Goal: Information Seeking & Learning: Understand process/instructions

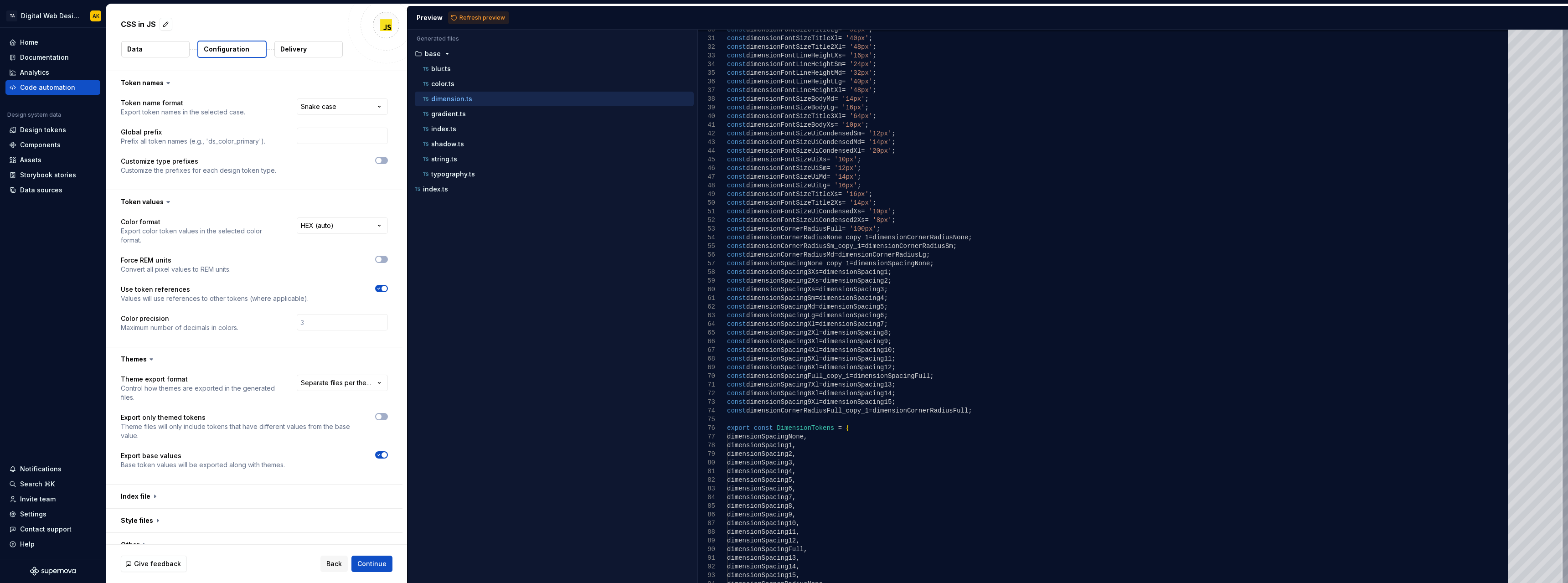
select select "*********"
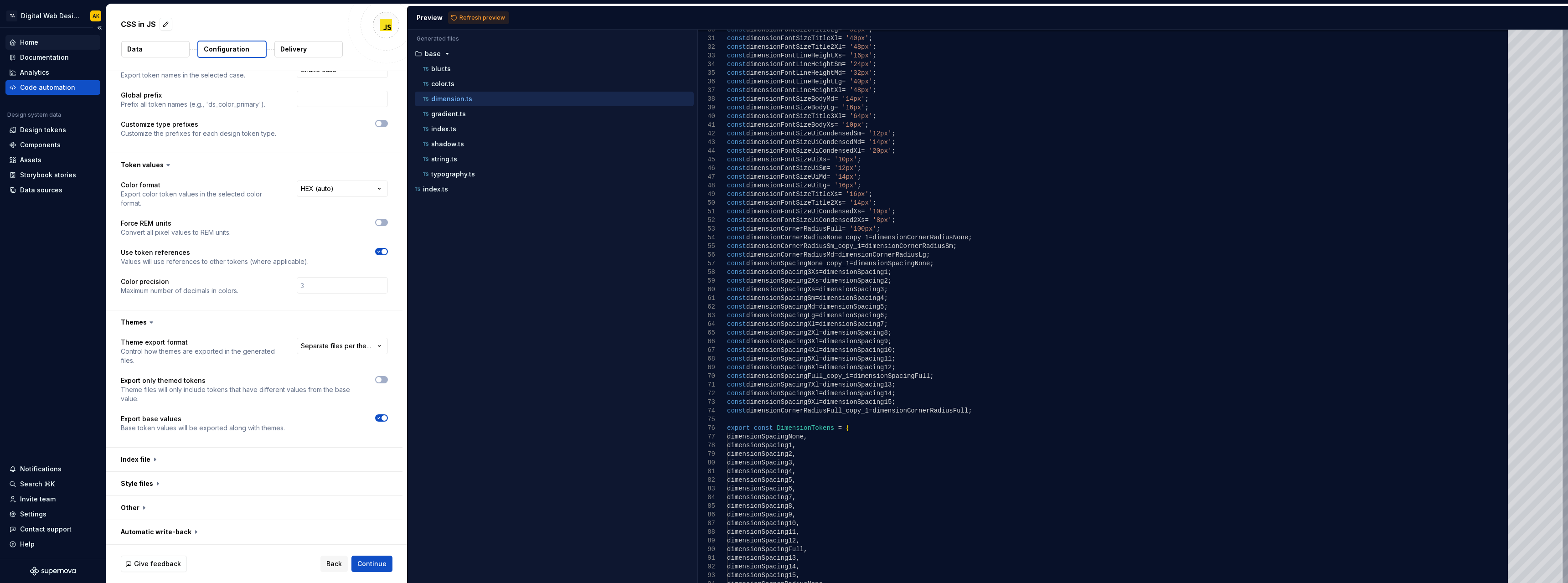
click at [32, 41] on div "Home" at bounding box center [29, 42] width 18 height 9
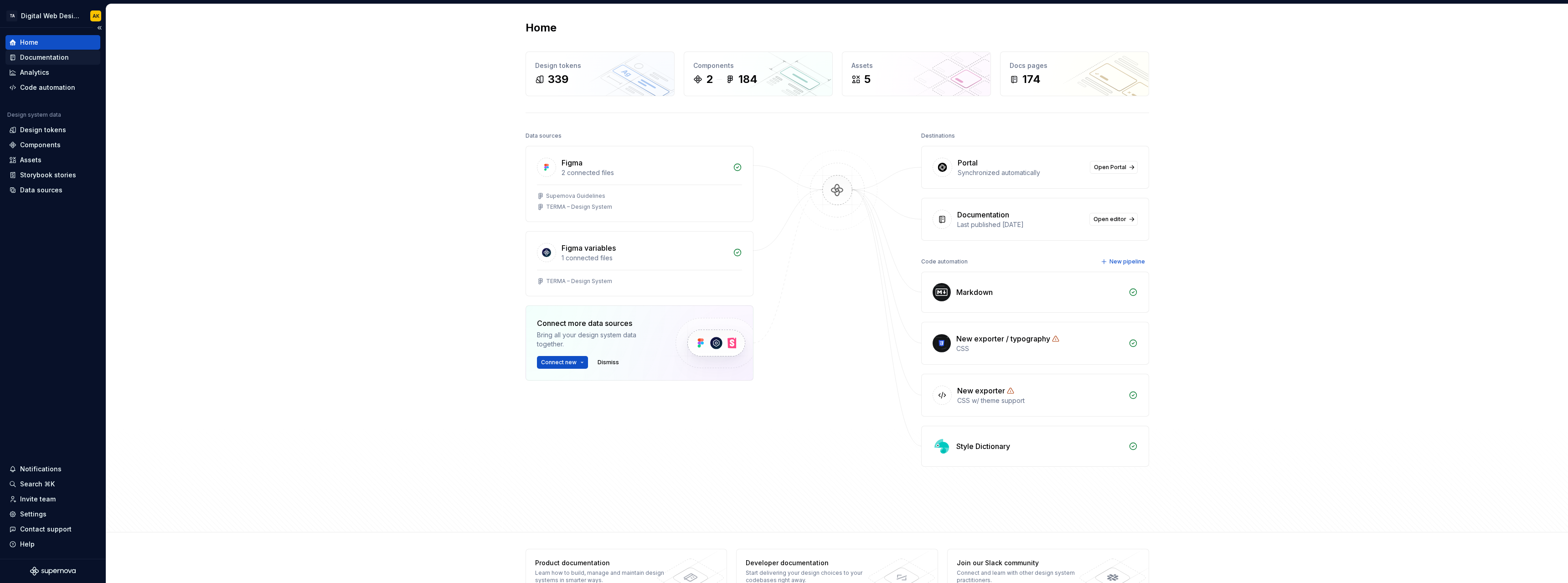
click at [51, 58] on div "Documentation" at bounding box center [44, 57] width 49 height 9
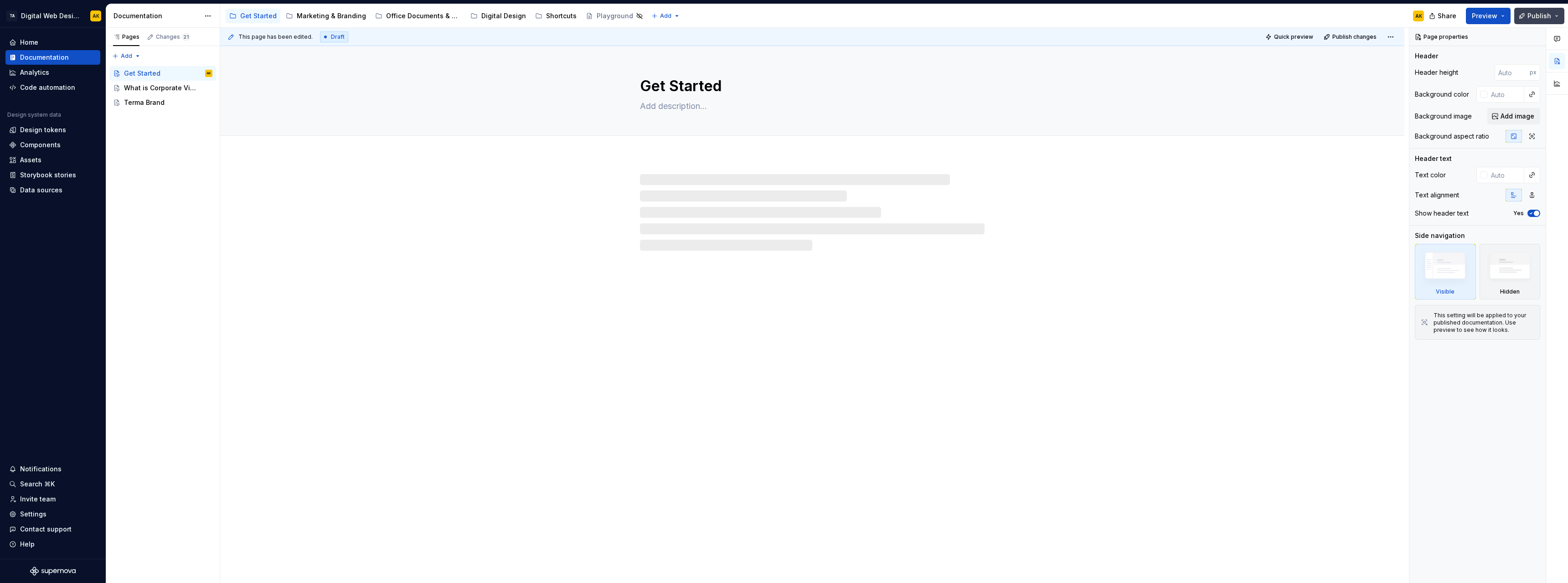
click at [1534, 12] on span "Publish" at bounding box center [1539, 16] width 23 height 9
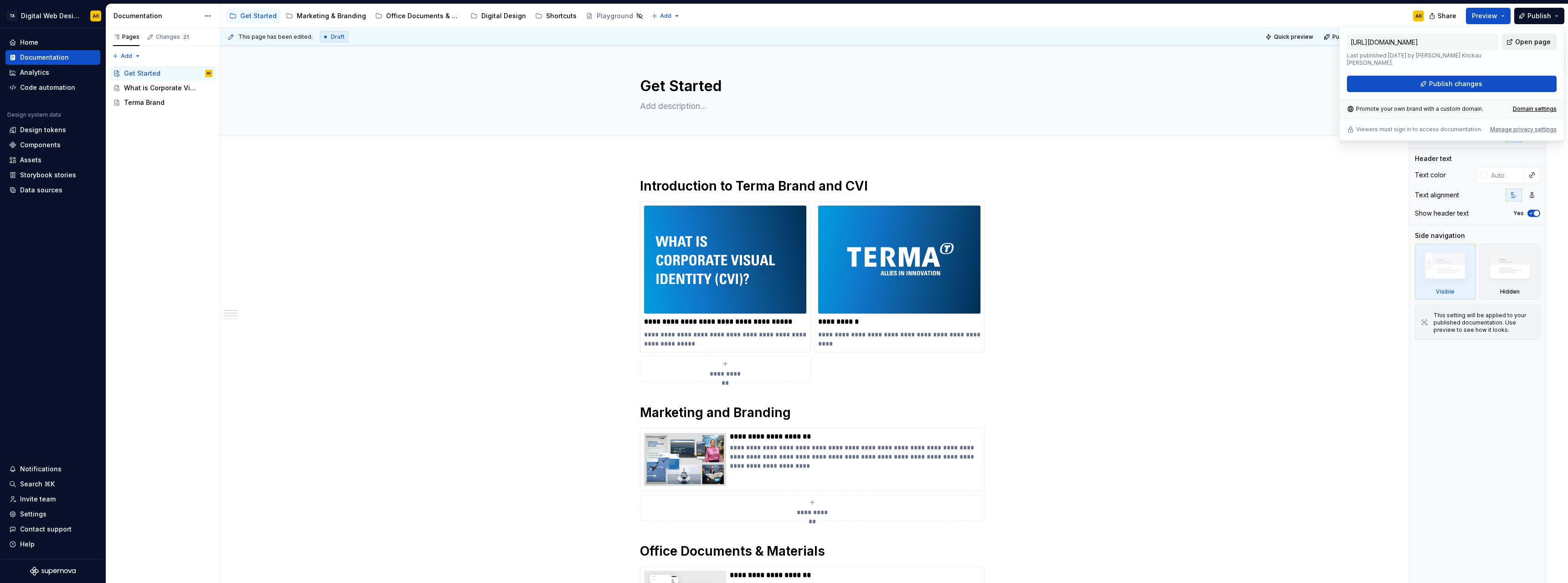
click at [1531, 41] on span "Open page" at bounding box center [1533, 42] width 36 height 9
type textarea "*"
